Goal: Task Accomplishment & Management: Manage account settings

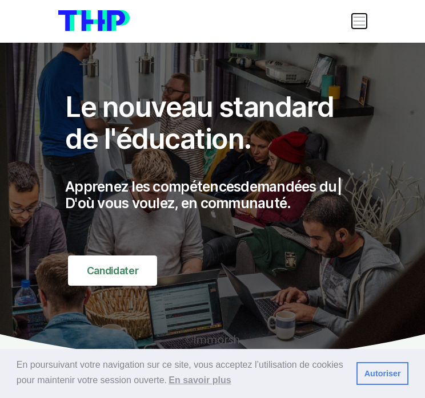
click at [352, 18] on span "Toggle navigation" at bounding box center [359, 21] width 15 height 15
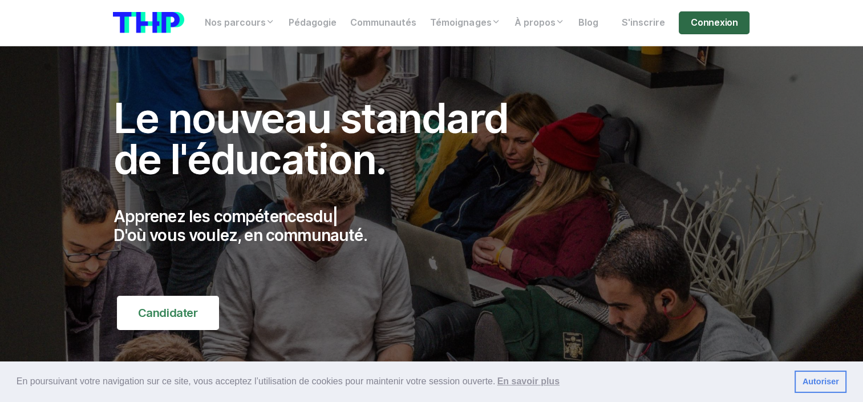
click at [433, 23] on link "Connexion" at bounding box center [714, 22] width 71 height 23
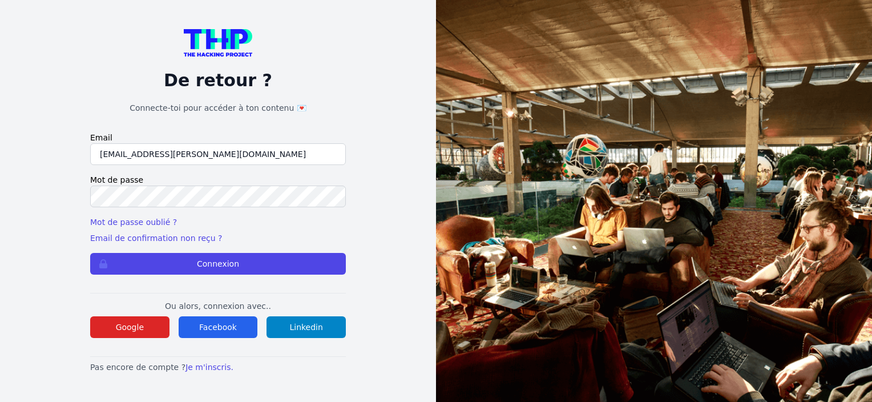
type input "[EMAIL_ADDRESS][PERSON_NAME][DOMAIN_NAME]"
click at [90, 253] on button "Connexion" at bounding box center [218, 264] width 256 height 22
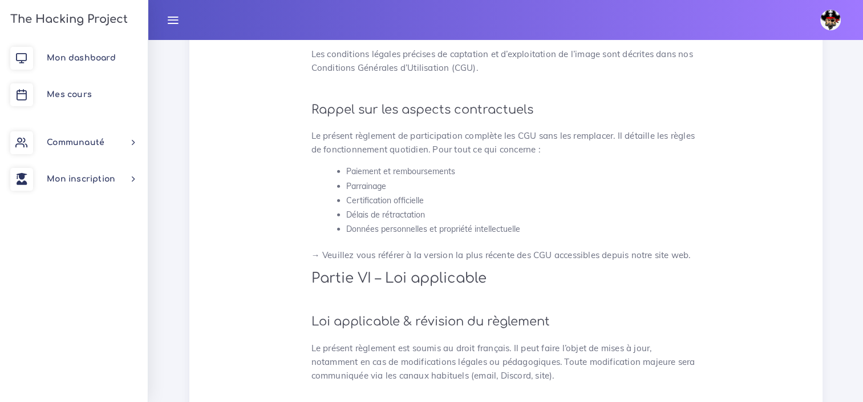
scroll to position [3070, 0]
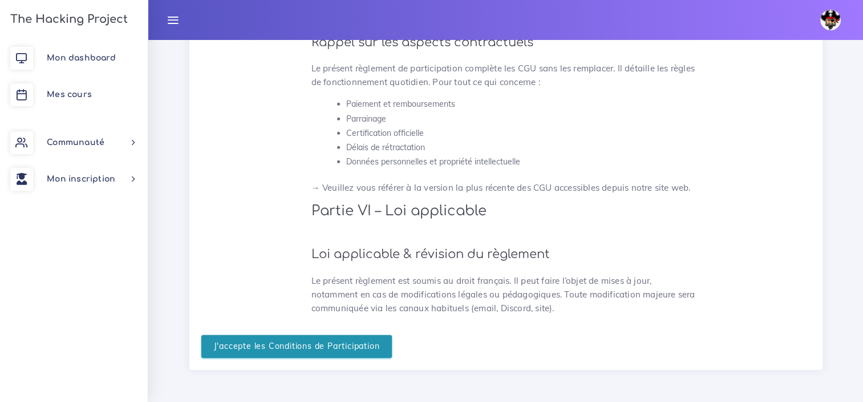
click at [288, 341] on input "J'accepte les Conditions de Participation" at bounding box center [296, 346] width 191 height 23
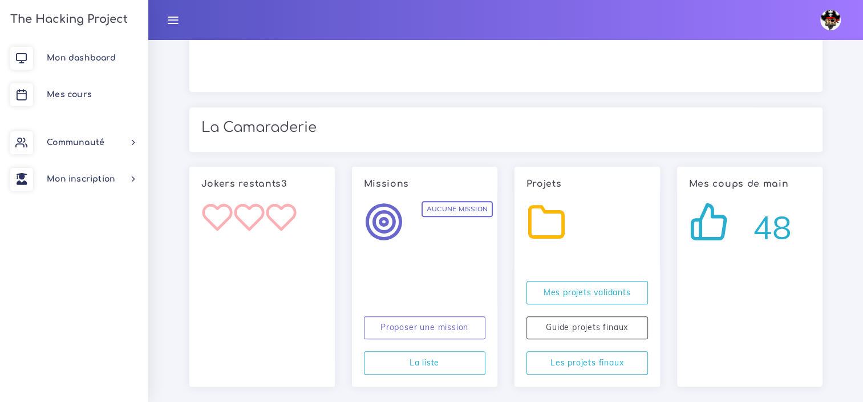
scroll to position [1163, 0]
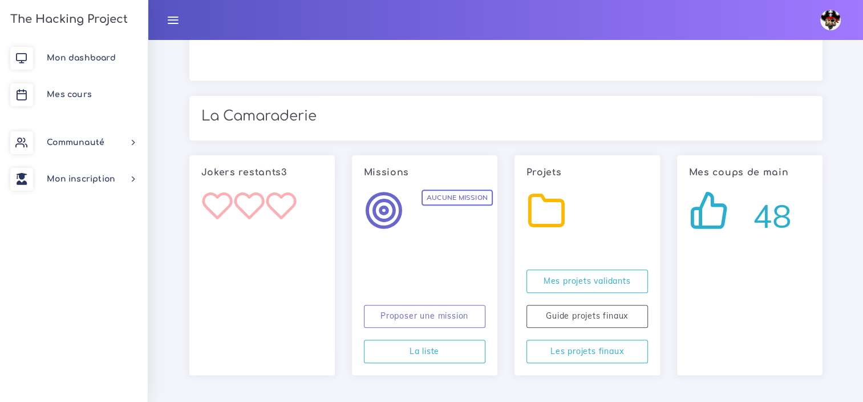
click at [177, 20] on icon at bounding box center [173, 20] width 13 height 13
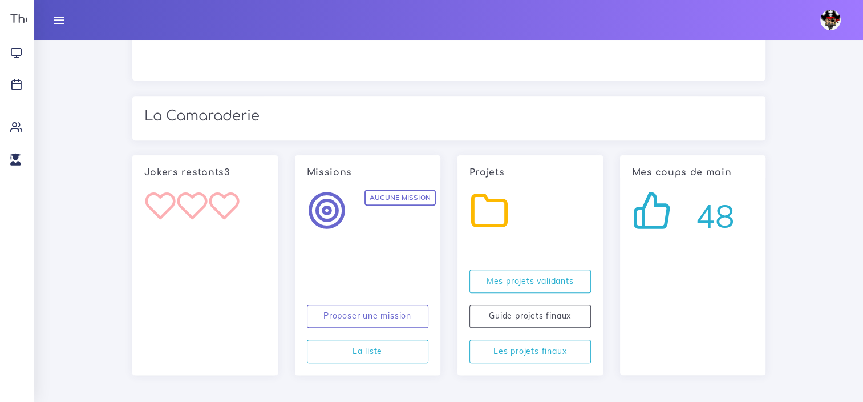
click at [60, 18] on icon at bounding box center [59, 20] width 13 height 13
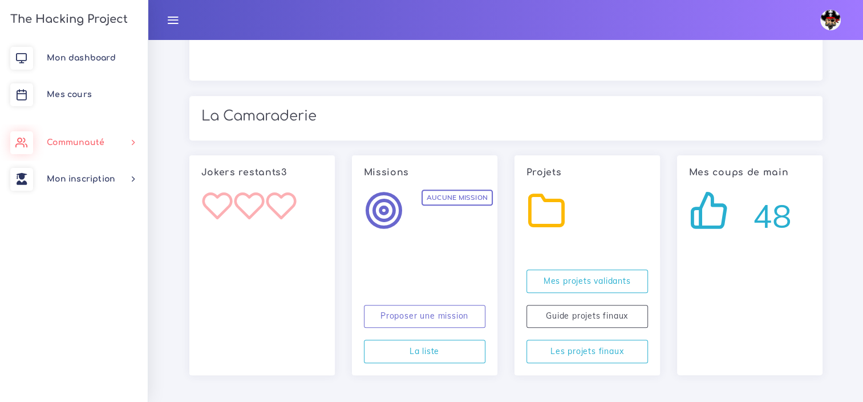
drag, startPoint x: 92, startPoint y: 137, endPoint x: 60, endPoint y: 255, distance: 121.7
click at [60, 258] on div "Mon dashboard Mes cours Communauté Ambassade Certifications Marketplace Mentora…" at bounding box center [74, 221] width 148 height 362
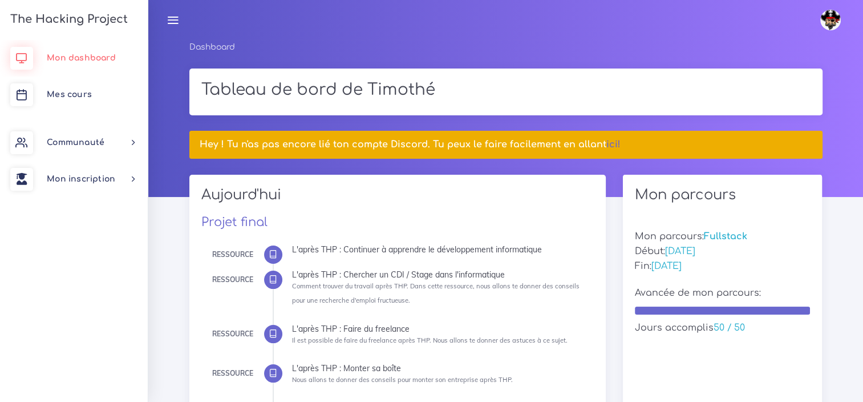
click at [52, 55] on span "Mon dashboard" at bounding box center [81, 58] width 69 height 9
click at [70, 172] on link "Mon inscription" at bounding box center [74, 179] width 148 height 37
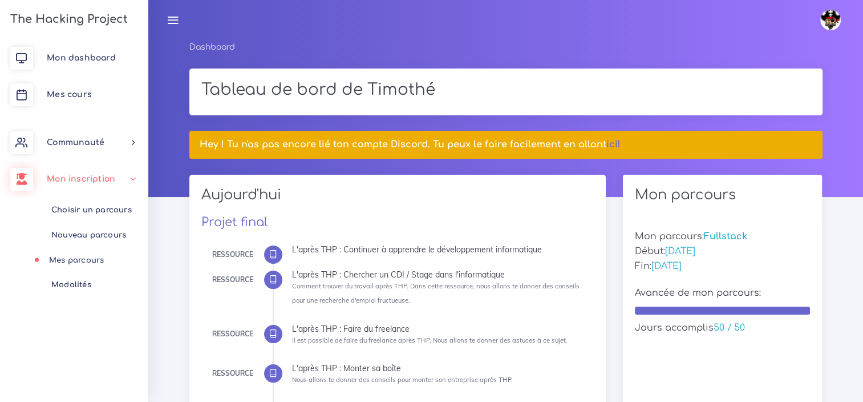
click at [84, 256] on link "Mes parcours" at bounding box center [72, 260] width 148 height 25
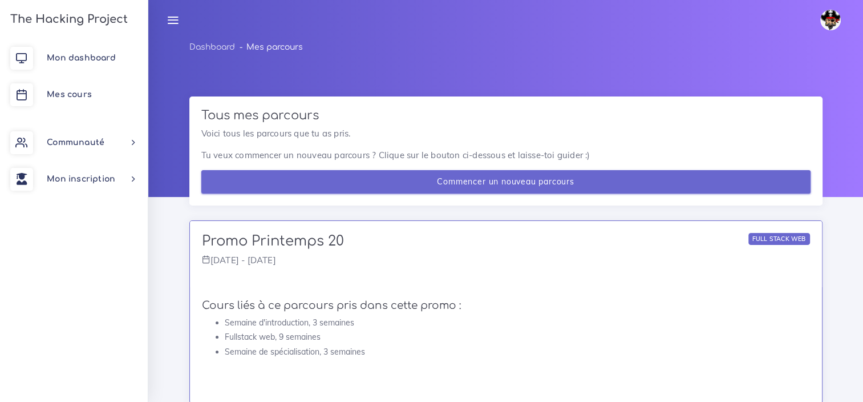
scroll to position [34, 0]
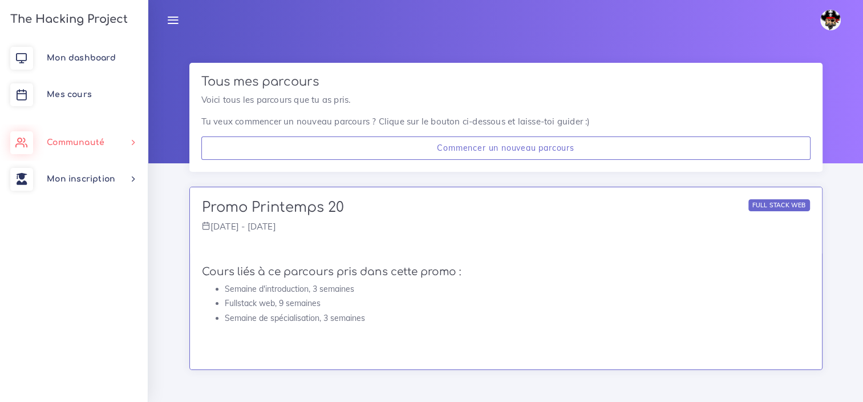
click at [70, 140] on span "Communauté" at bounding box center [76, 142] width 58 height 9
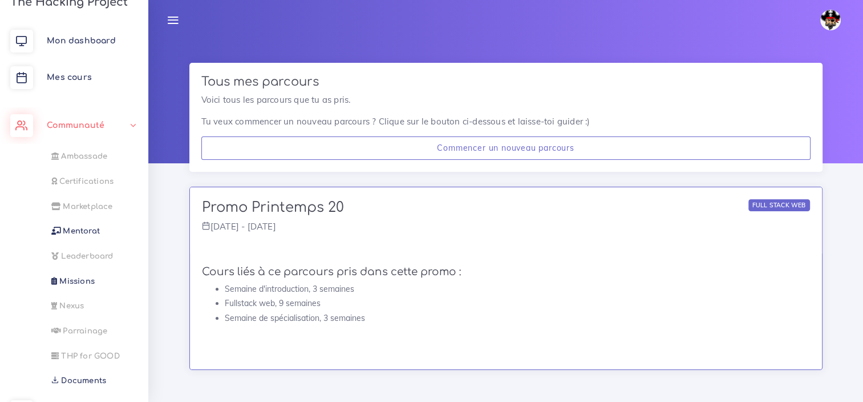
scroll to position [0, 0]
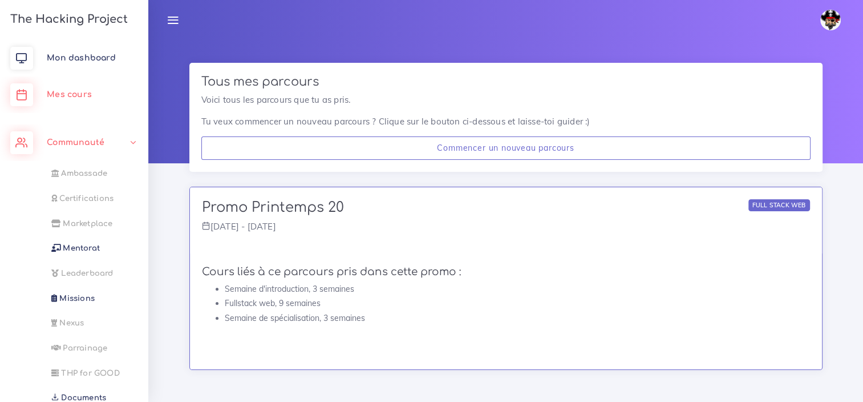
click at [72, 95] on span "Mes cours" at bounding box center [69, 94] width 45 height 9
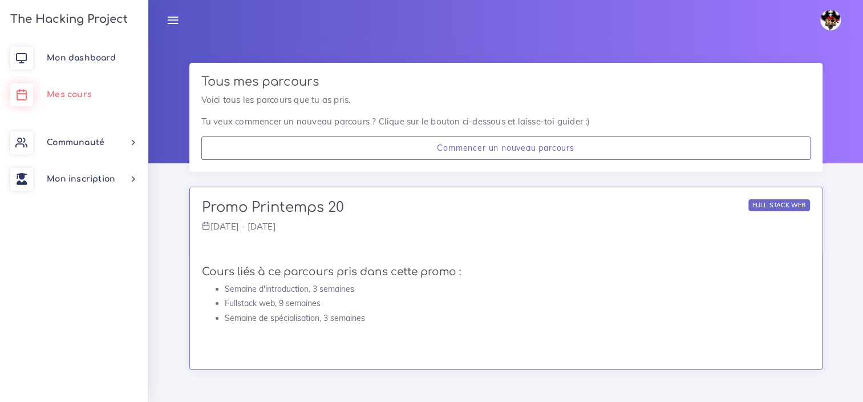
click at [72, 95] on span "Mes cours" at bounding box center [69, 94] width 45 height 9
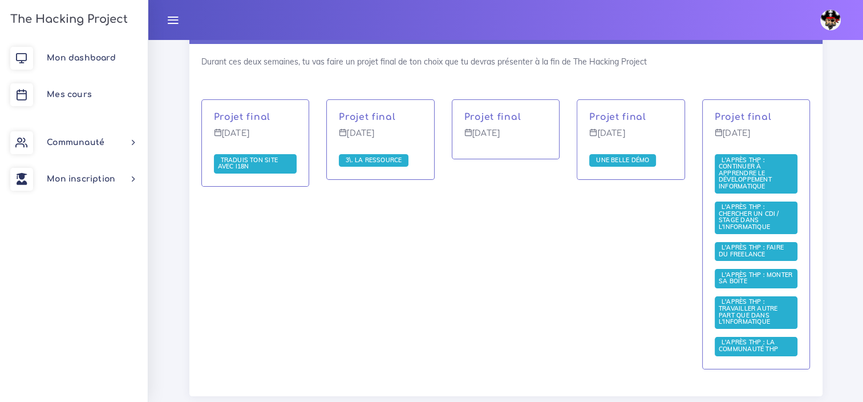
scroll to position [4438, 0]
